Goal: Navigation & Orientation: Find specific page/section

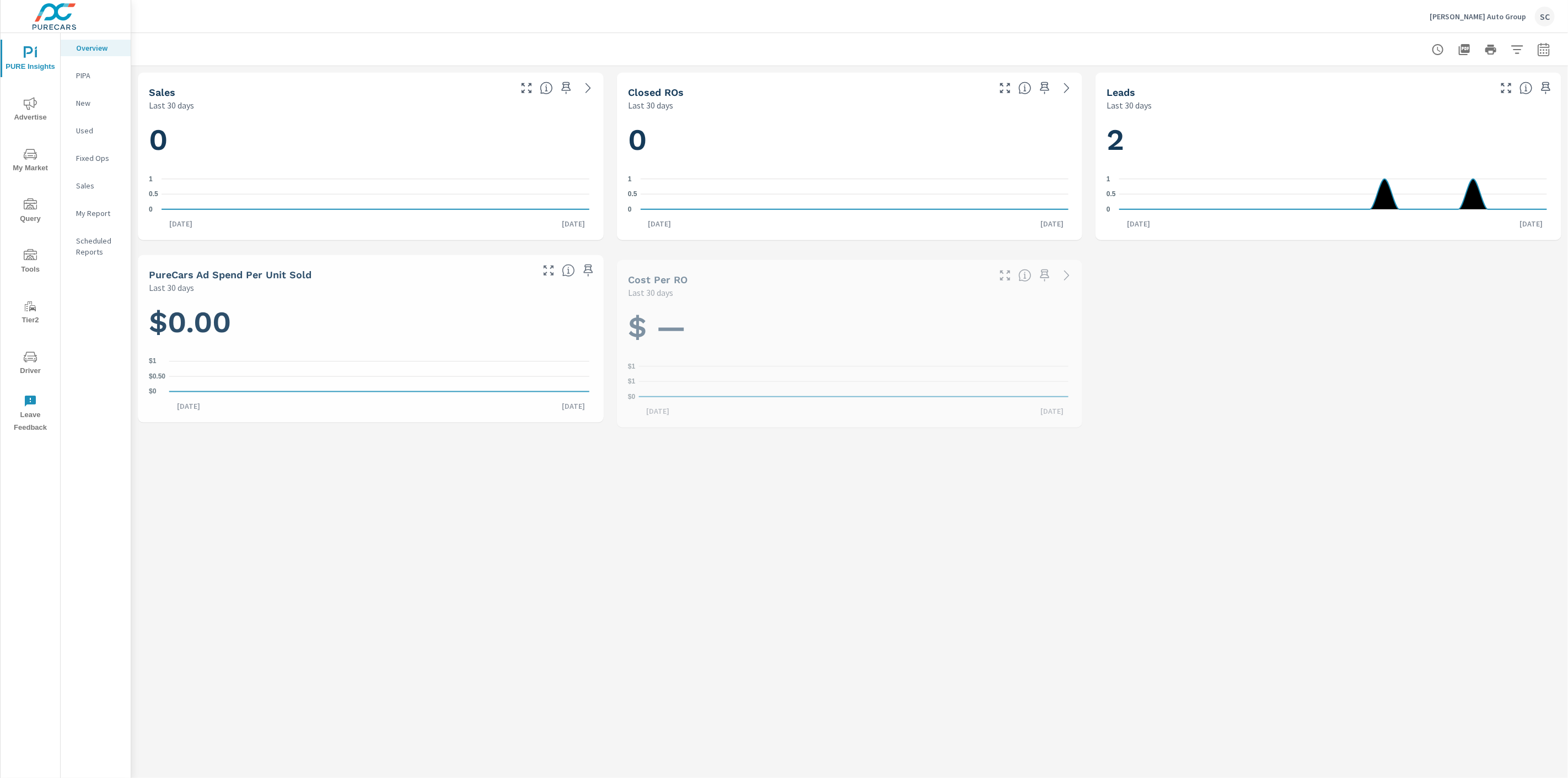
scroll to position [1, 0]
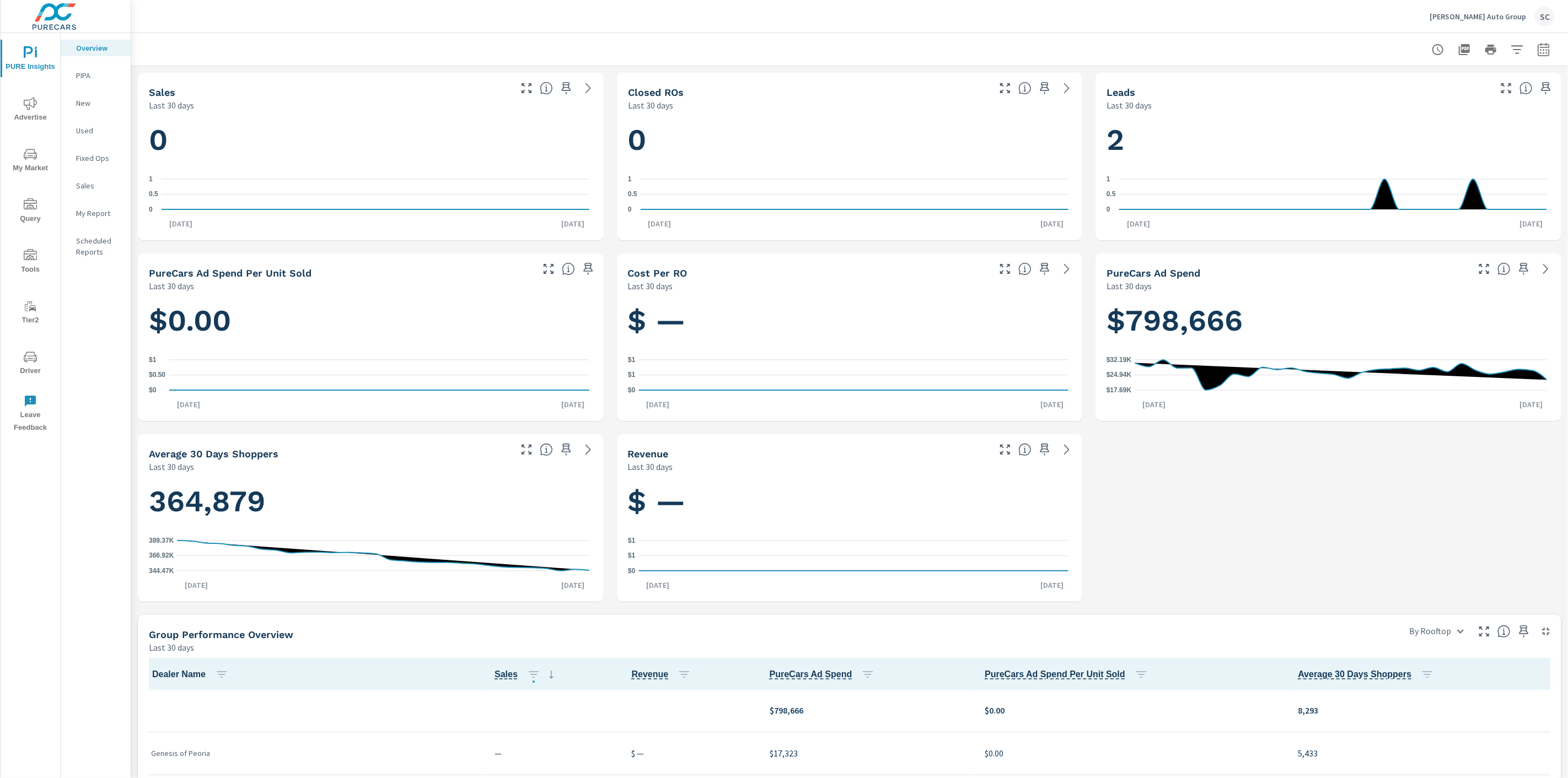
click at [1546, 19] on div "SC" at bounding box center [1544, 16] width 20 height 20
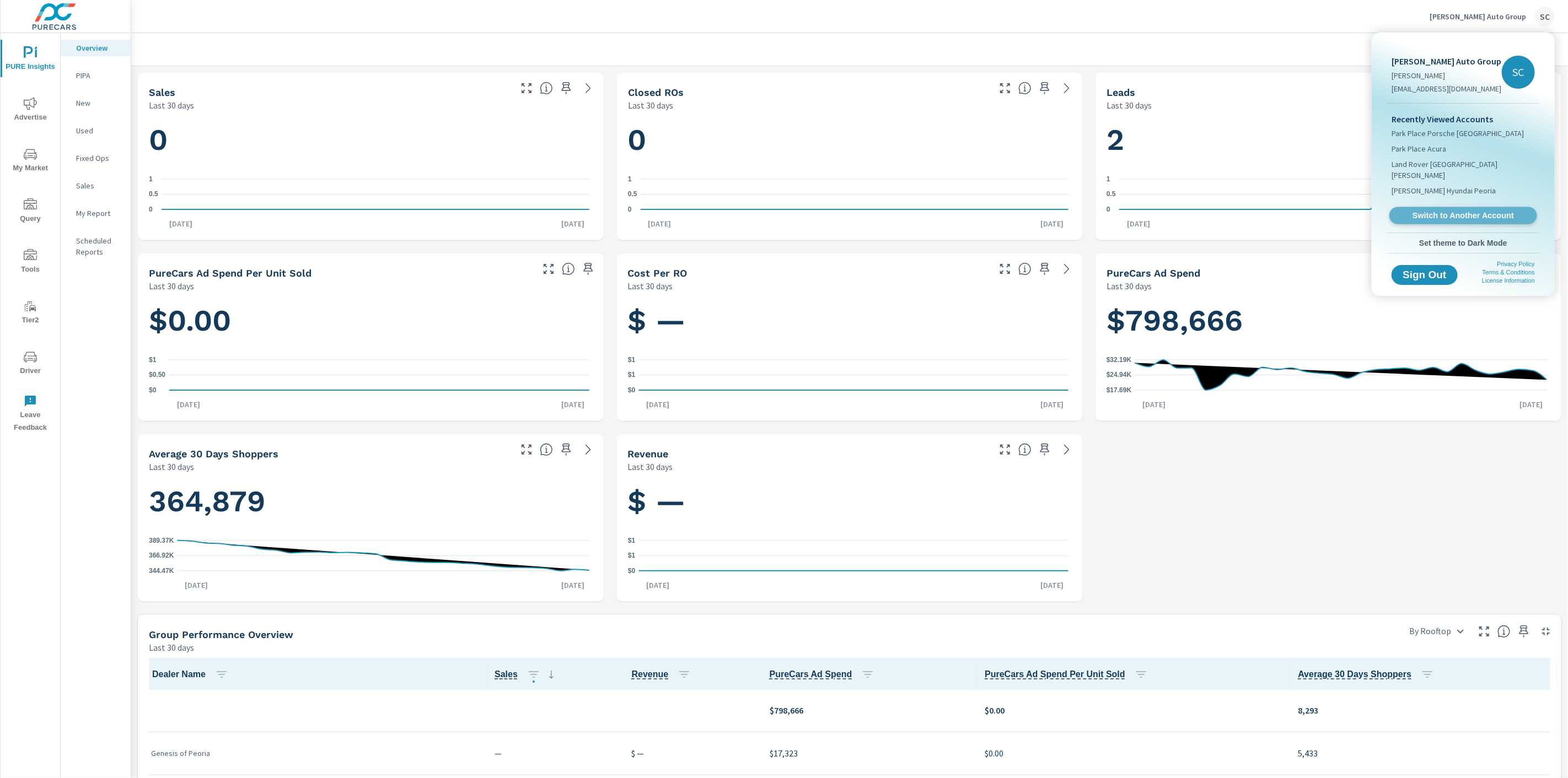
click at [1489, 210] on span "Switch to Another Account" at bounding box center [1462, 216] width 135 height 10
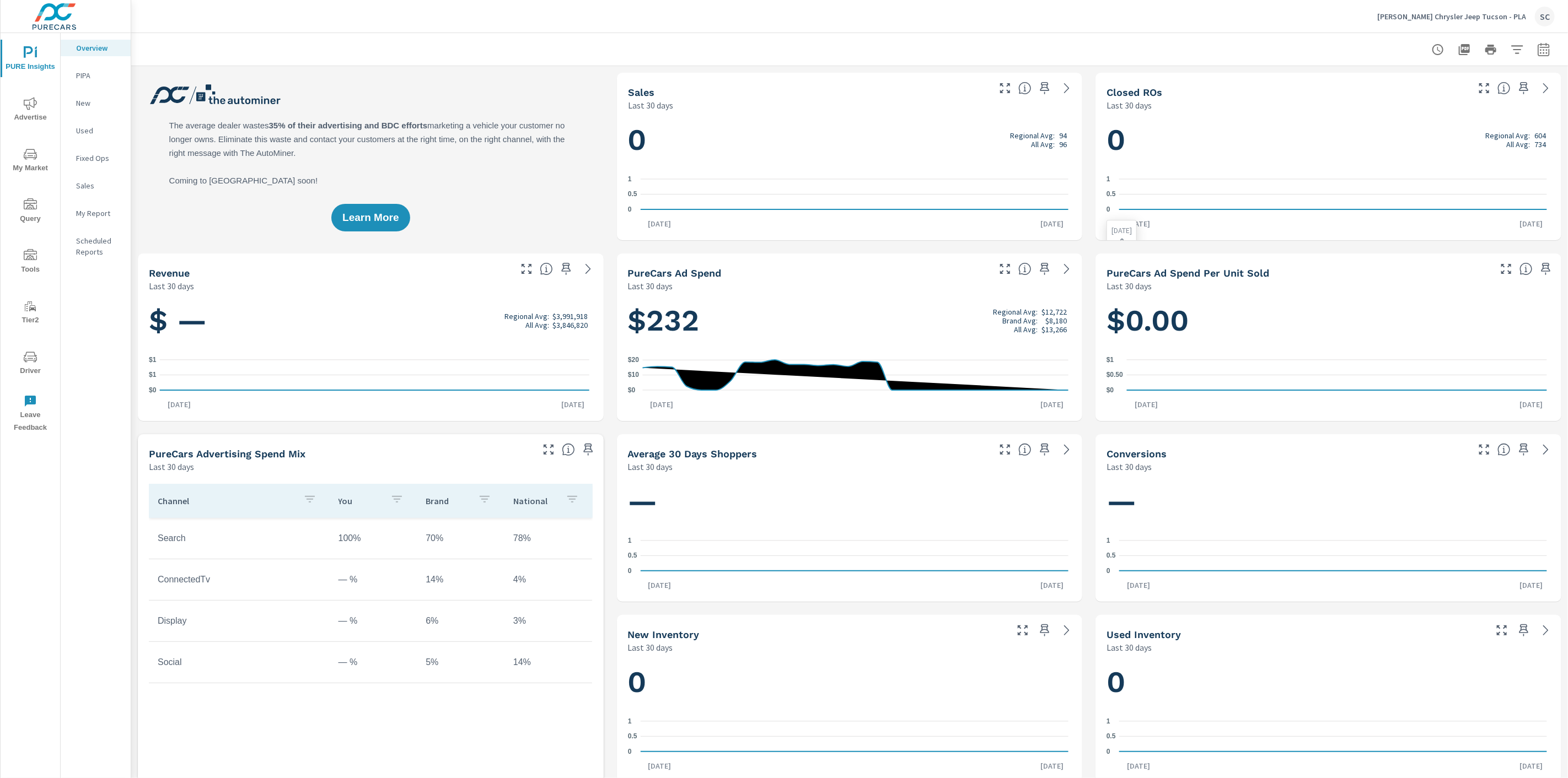
scroll to position [1, 0]
click at [1546, 20] on div "SC" at bounding box center [1544, 16] width 20 height 20
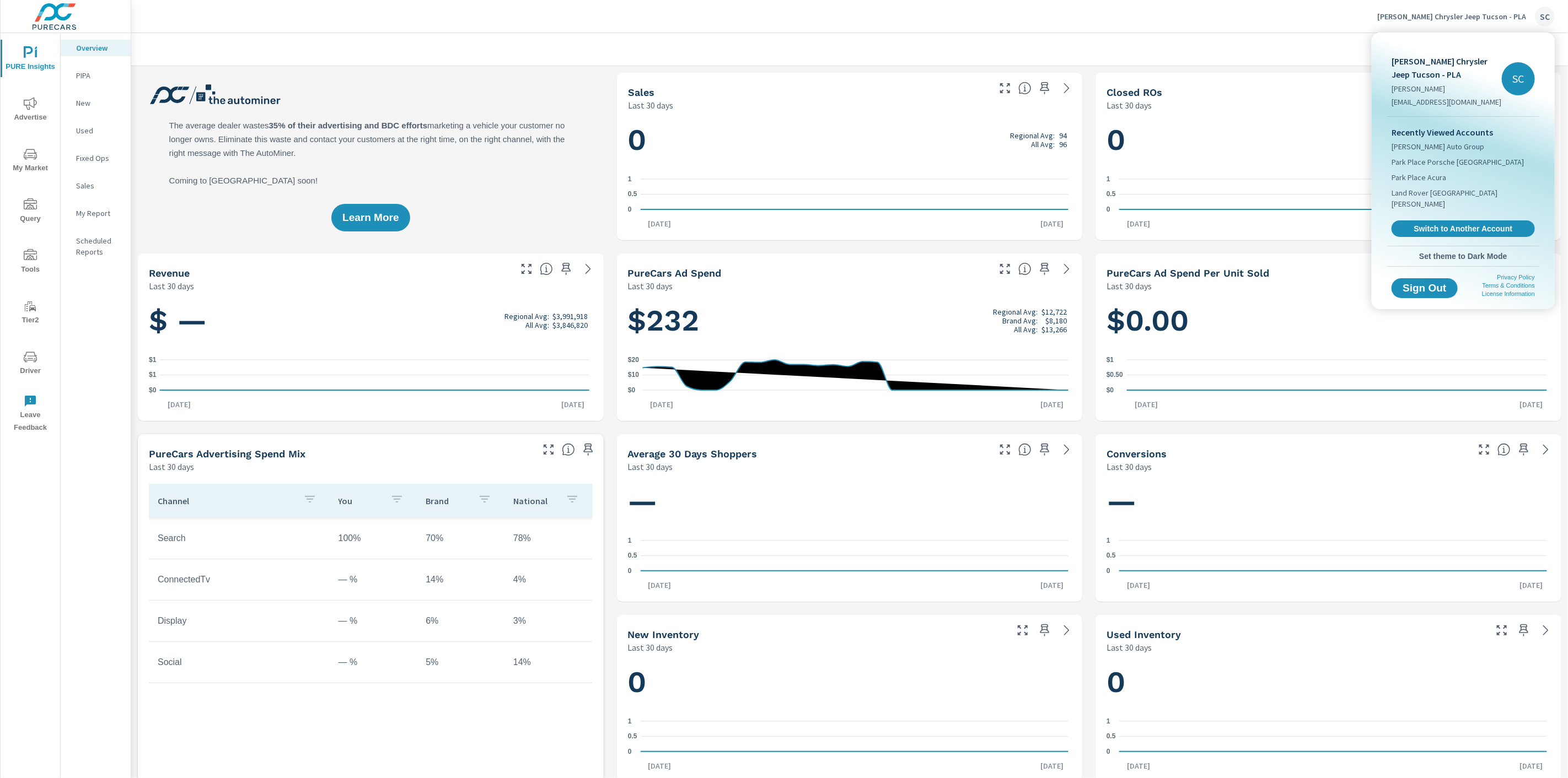
click at [1200, 17] on div at bounding box center [784, 389] width 1568 height 778
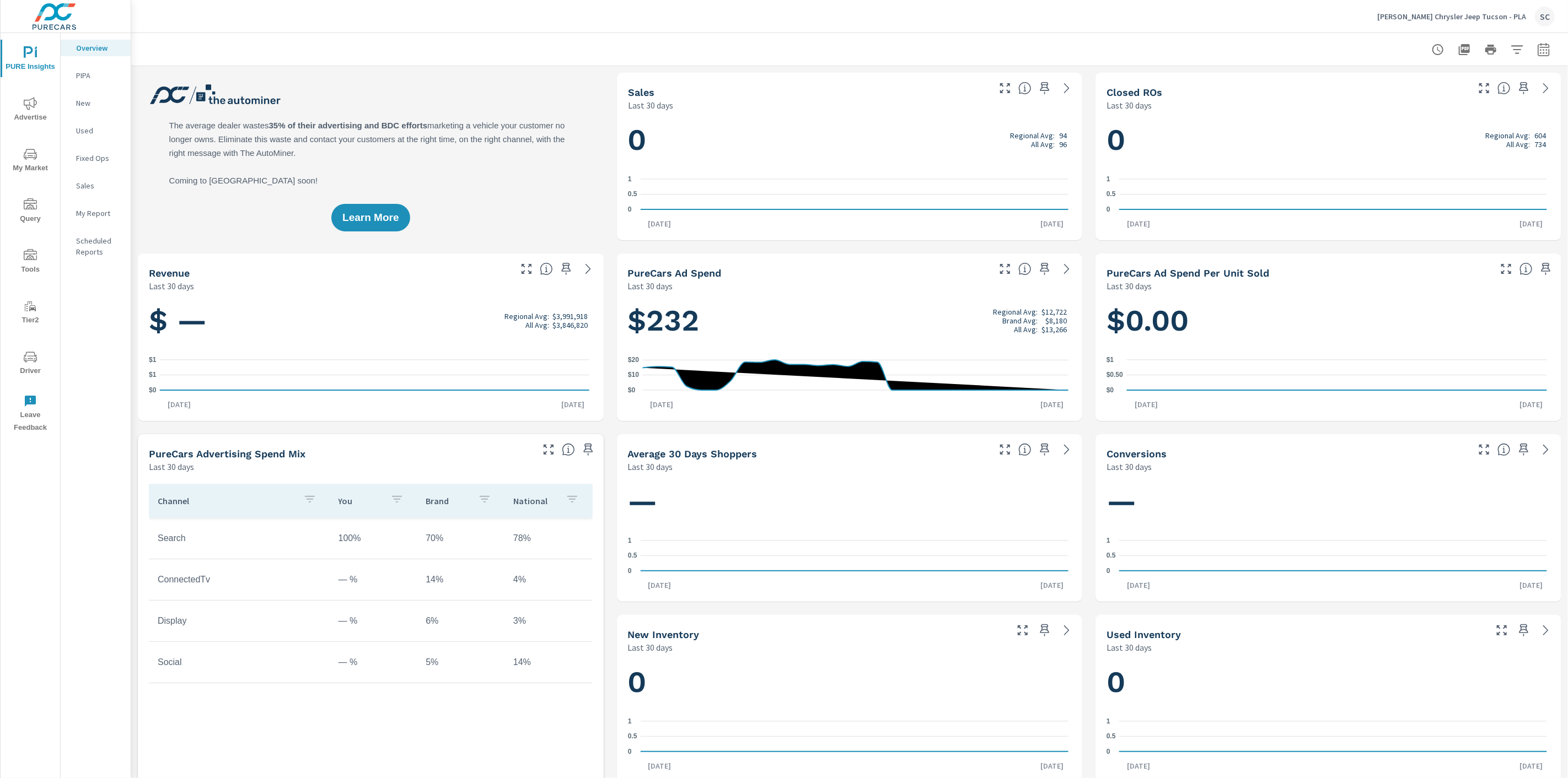
click at [28, 369] on span "Driver" at bounding box center [30, 364] width 53 height 27
click at [35, 358] on icon "nav menu" at bounding box center [34, 358] width 1 height 1
